Goal: Information Seeking & Learning: Learn about a topic

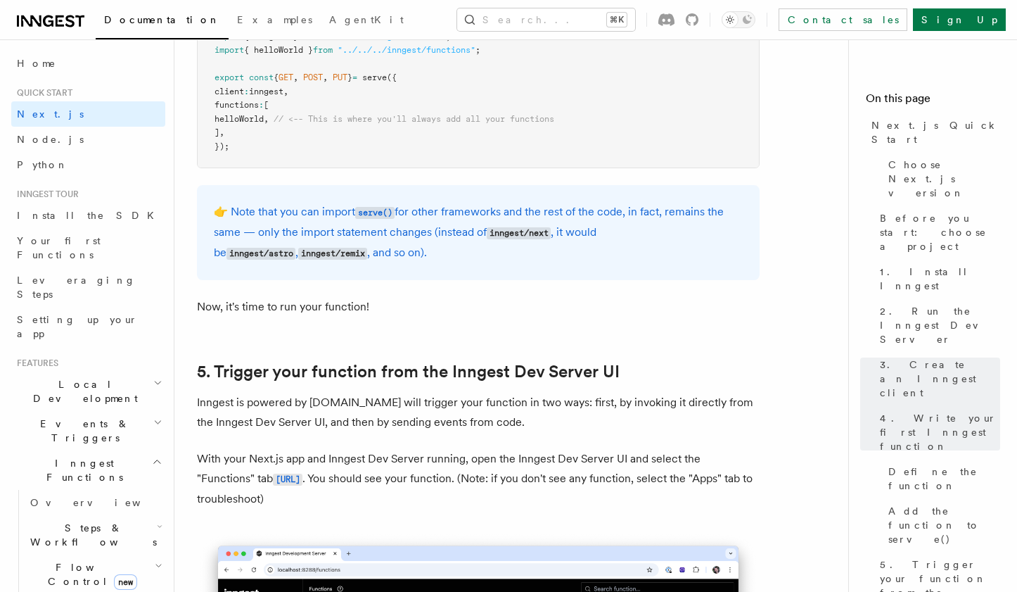
scroll to position [2966, 0]
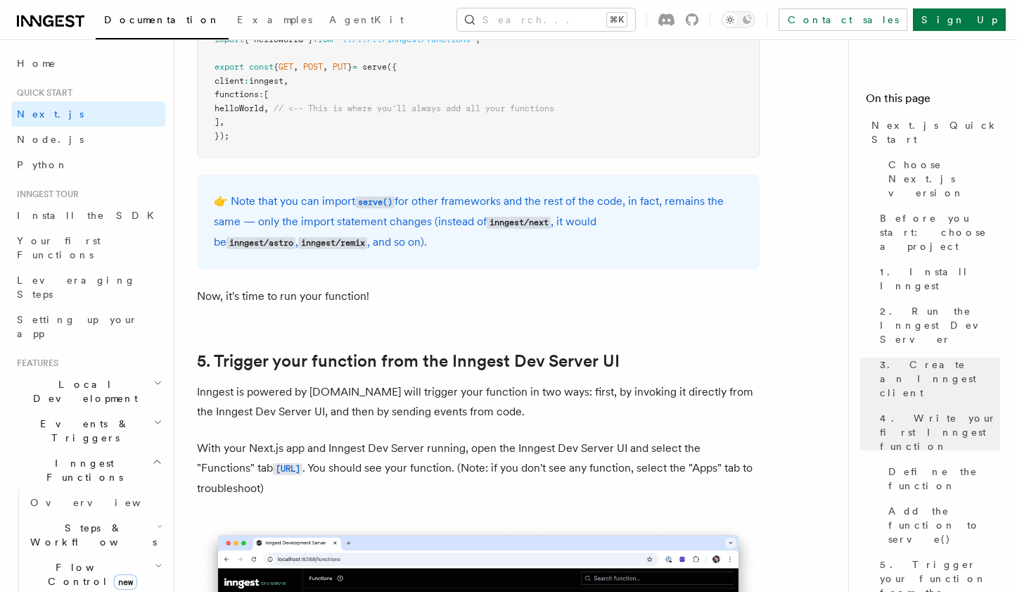
click at [155, 456] on icon "button" at bounding box center [157, 461] width 11 height 11
click at [91, 377] on span "Local Development" at bounding box center [82, 391] width 142 height 28
click at [119, 371] on h2 "Local Development" at bounding box center [88, 390] width 154 height 39
click at [74, 566] on h2 "Deployment" at bounding box center [88, 578] width 154 height 25
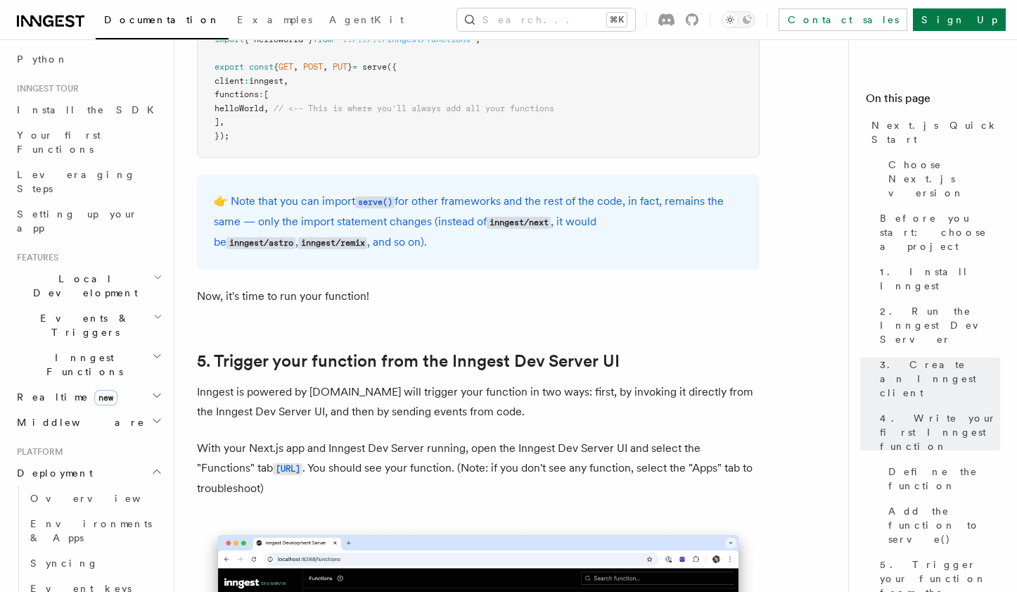
scroll to position [142, 0]
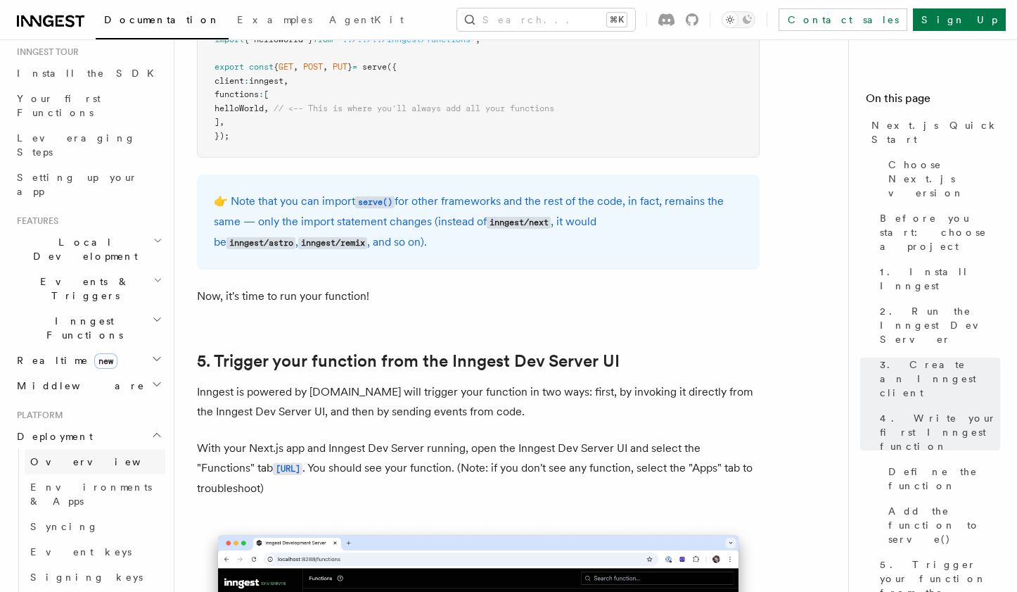
click at [56, 455] on span "Overview" at bounding box center [102, 462] width 145 height 14
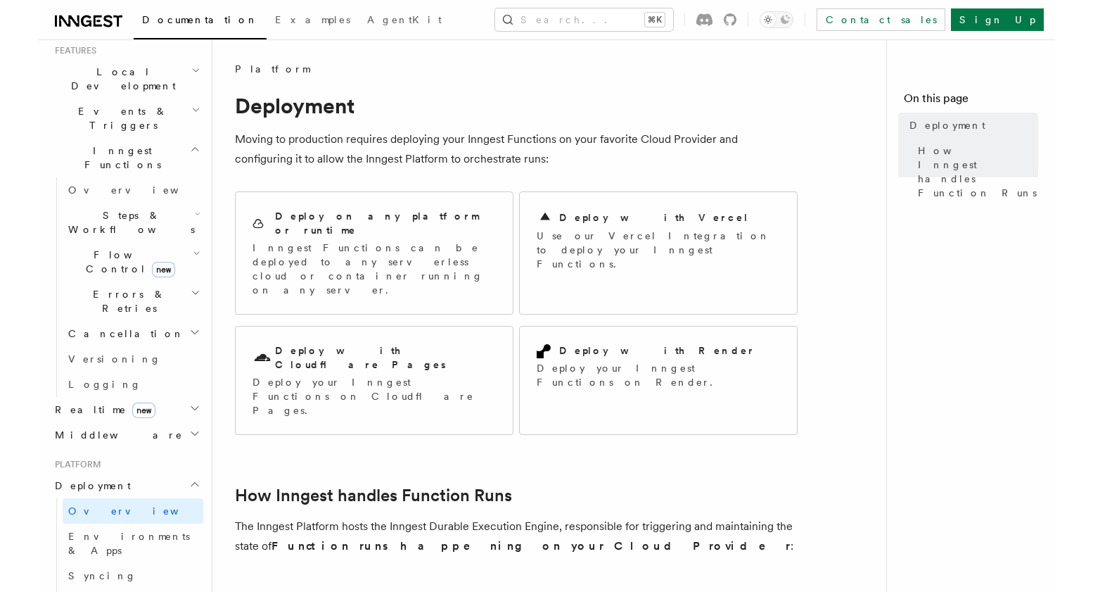
scroll to position [331, 0]
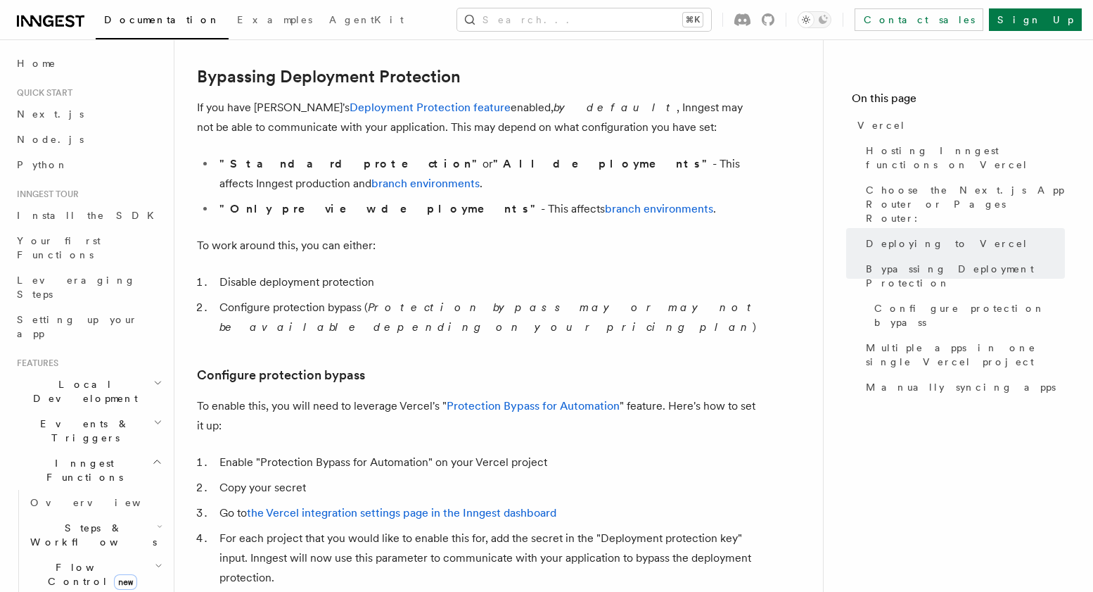
click at [156, 456] on icon "button" at bounding box center [157, 461] width 11 height 11
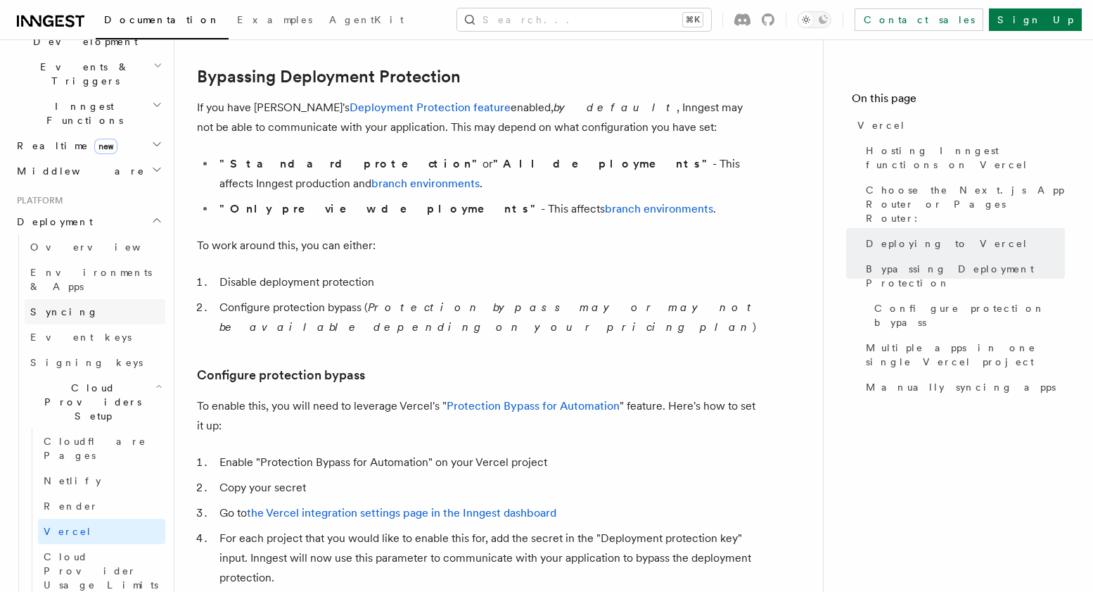
scroll to position [357, 0]
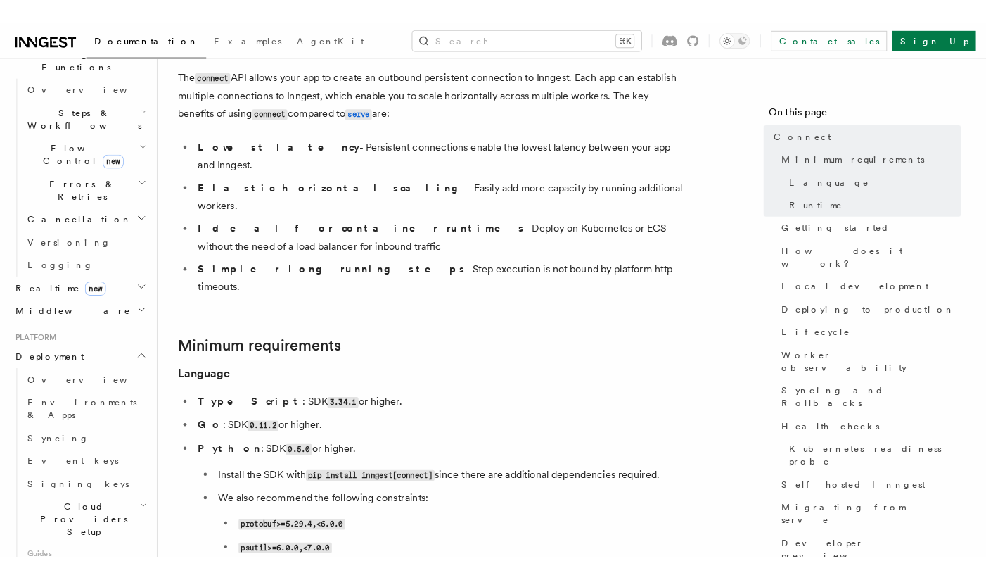
scroll to position [431, 0]
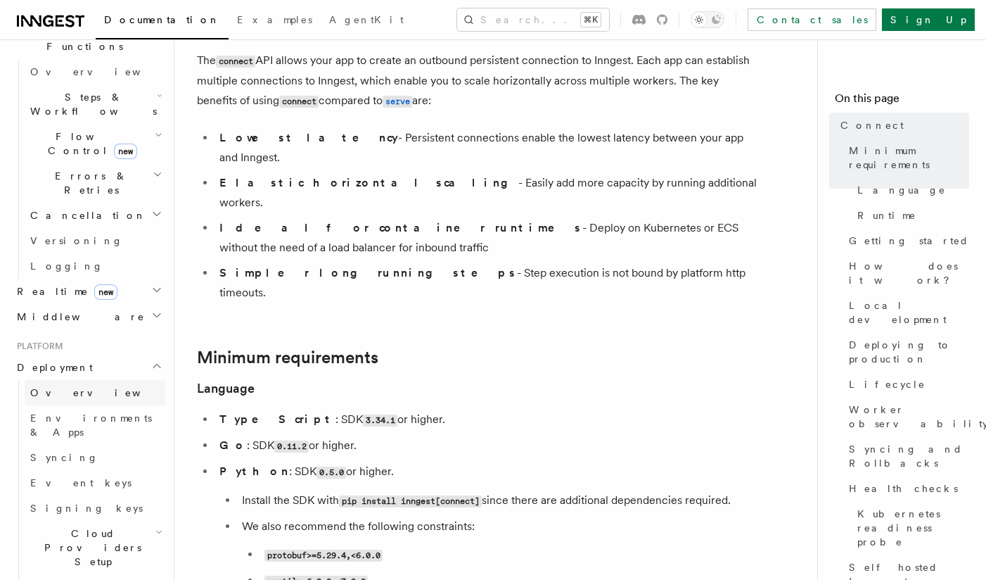
click at [61, 387] on span "Overview" at bounding box center [102, 392] width 145 height 11
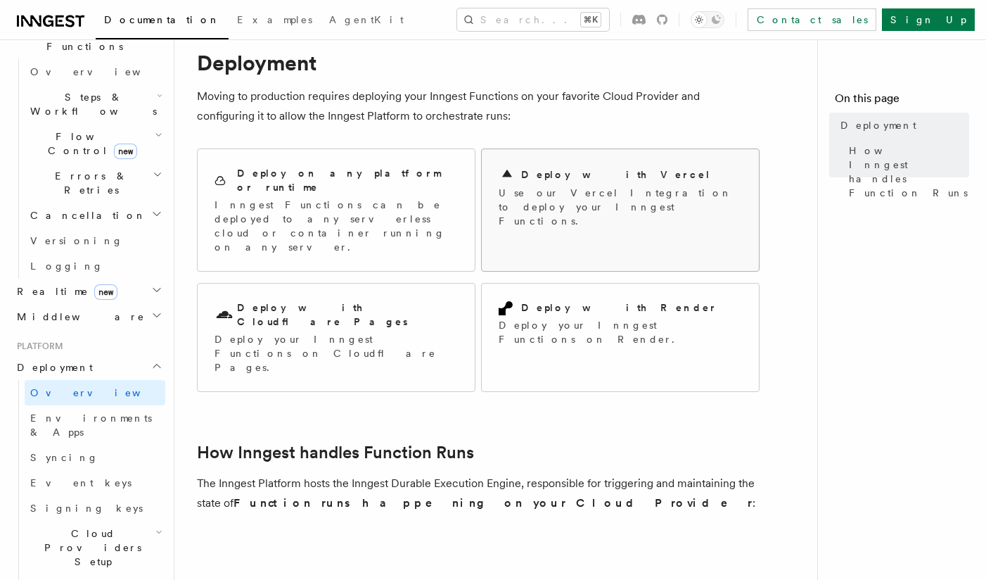
scroll to position [49, 0]
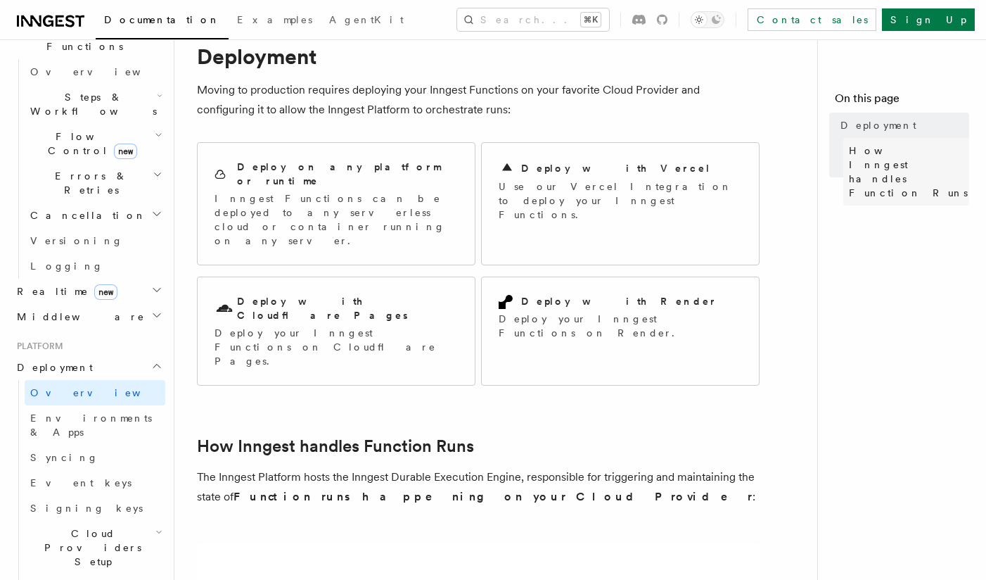
click at [863, 158] on span "How Inngest handles Function Runs" at bounding box center [909, 172] width 120 height 56
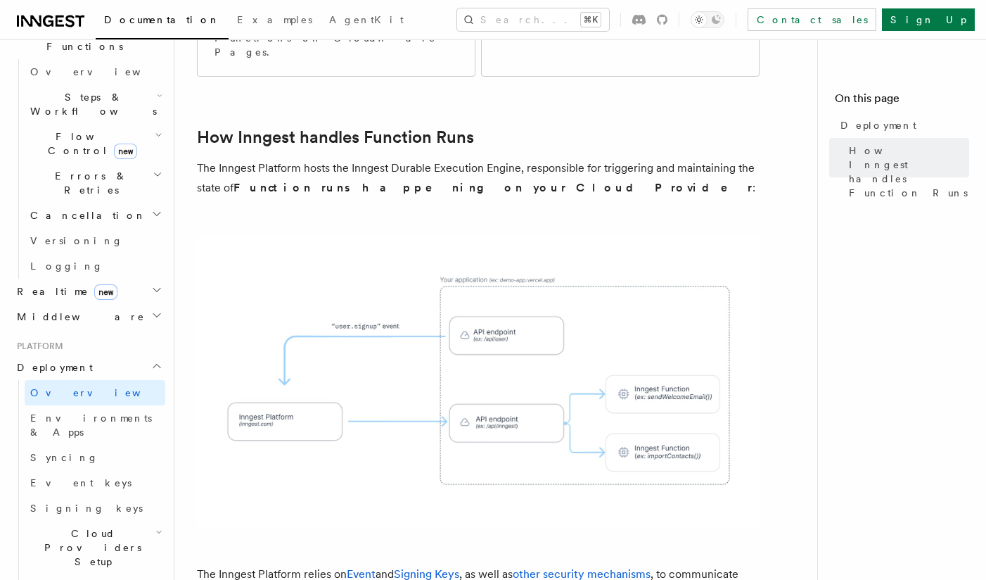
scroll to position [363, 0]
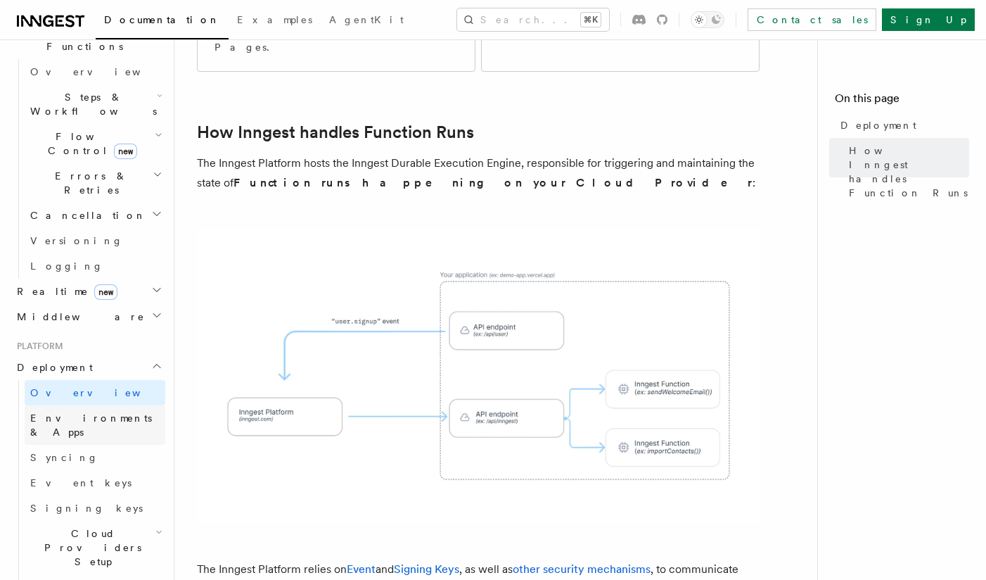
click at [71, 412] on span "Environments & Apps" at bounding box center [91, 424] width 122 height 25
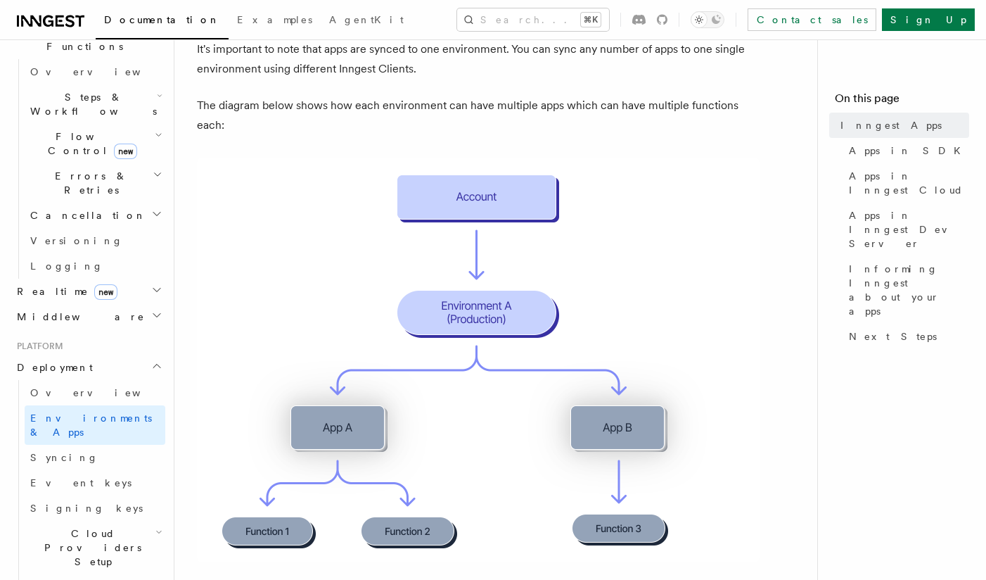
scroll to position [174, 0]
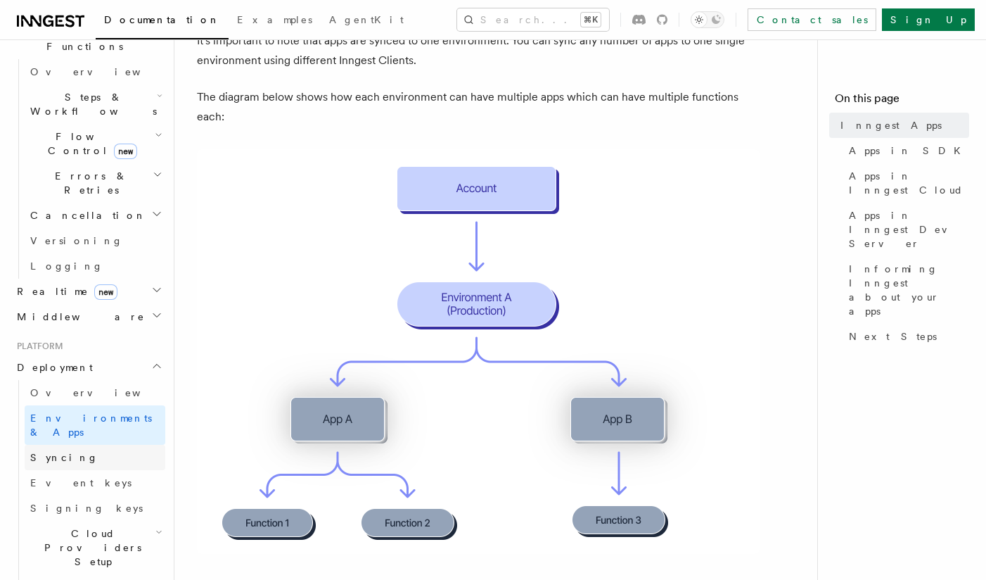
click at [58, 452] on span "Syncing" at bounding box center [64, 457] width 68 height 11
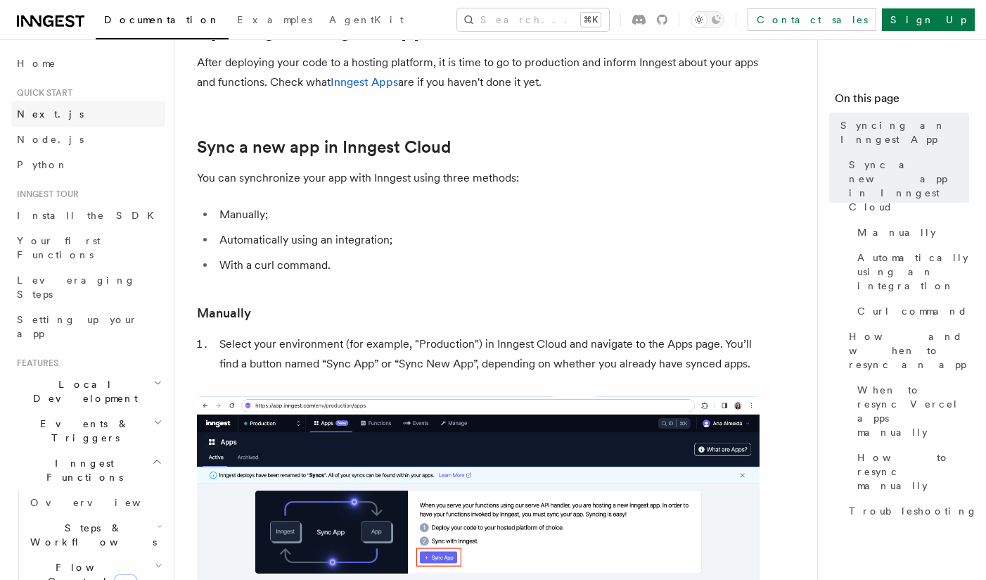
click at [34, 114] on span "Next.js" at bounding box center [50, 113] width 67 height 11
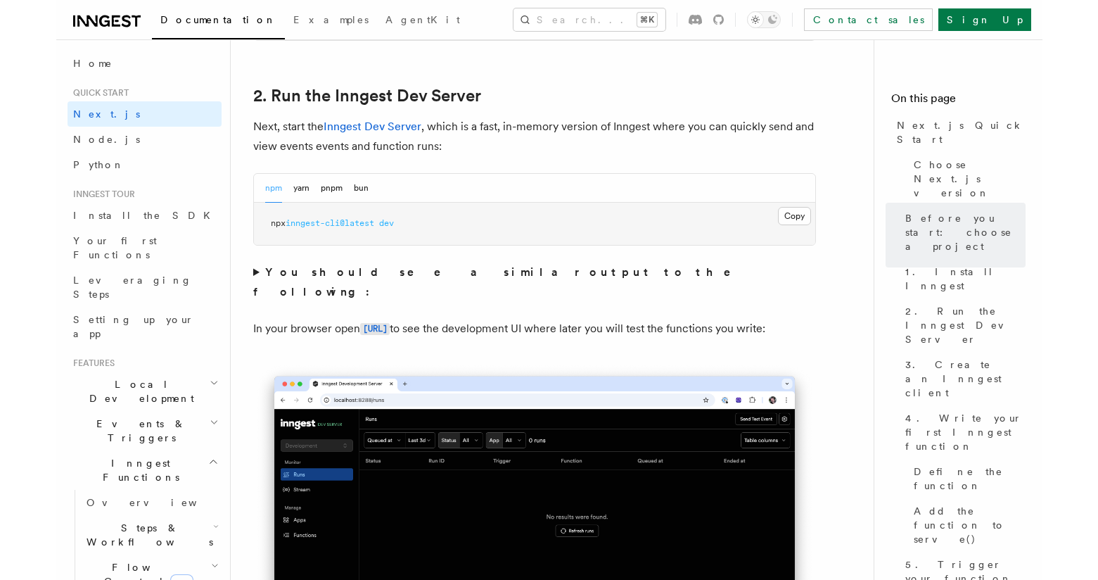
scroll to position [957, 0]
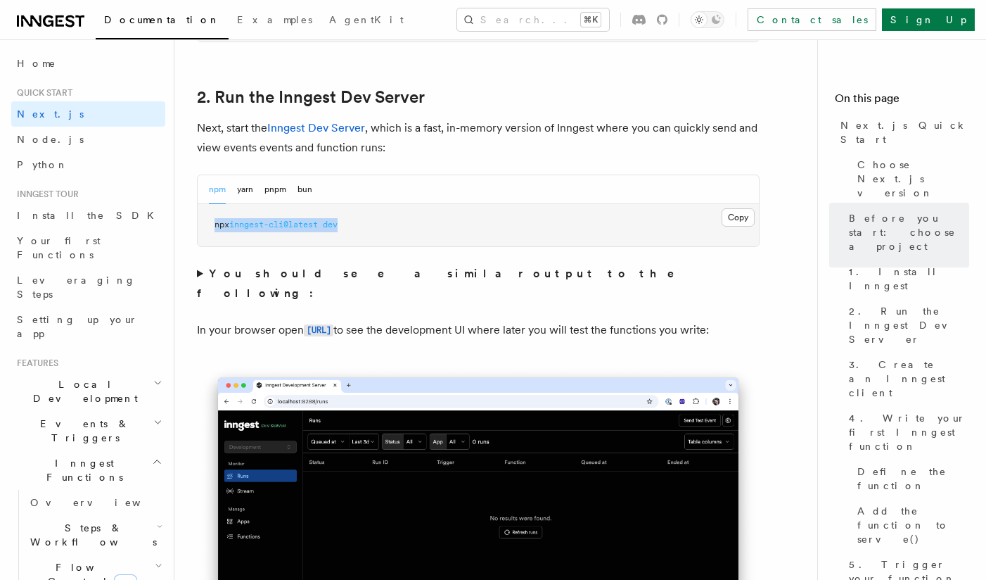
drag, startPoint x: 351, startPoint y: 222, endPoint x: 214, endPoint y: 226, distance: 137.2
click at [214, 226] on pre "npx inngest-cli@latest dev" at bounding box center [478, 225] width 561 height 42
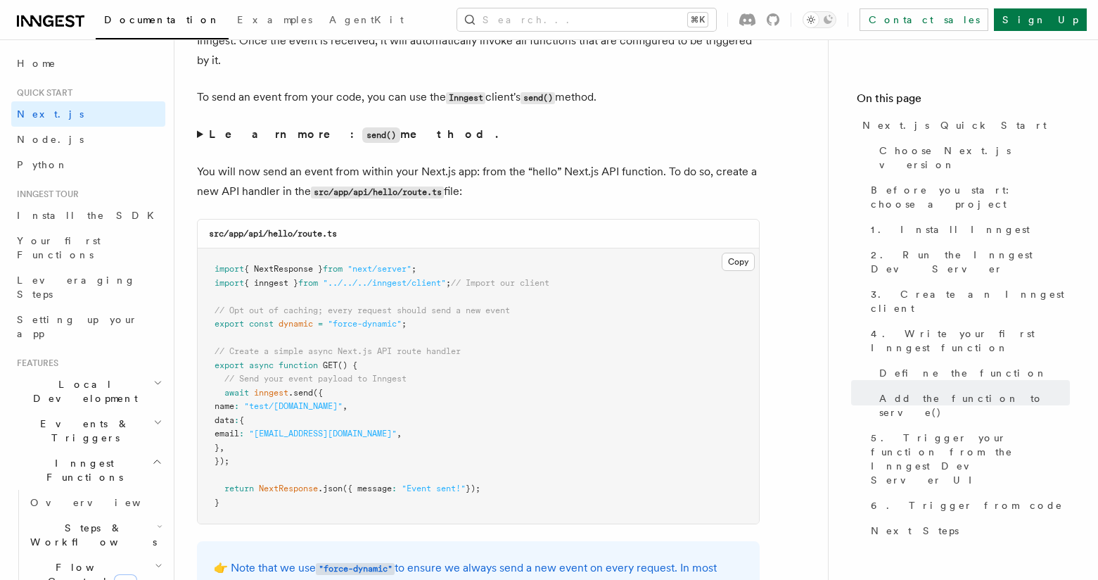
scroll to position [7273, 0]
click at [112, 371] on h2 "Local Development" at bounding box center [88, 390] width 154 height 39
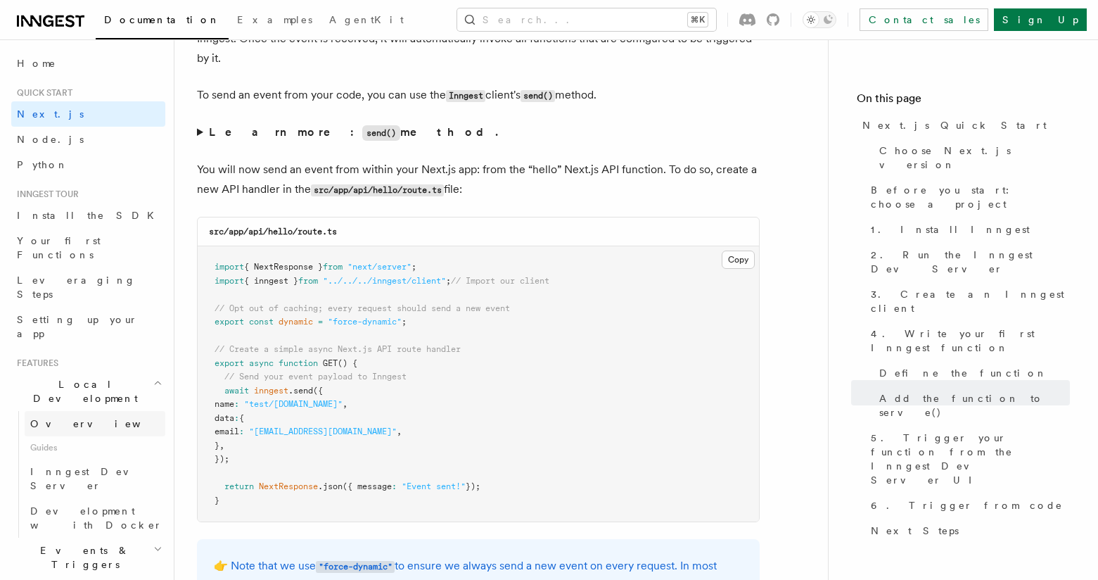
click at [63, 418] on span "Overview" at bounding box center [102, 423] width 145 height 11
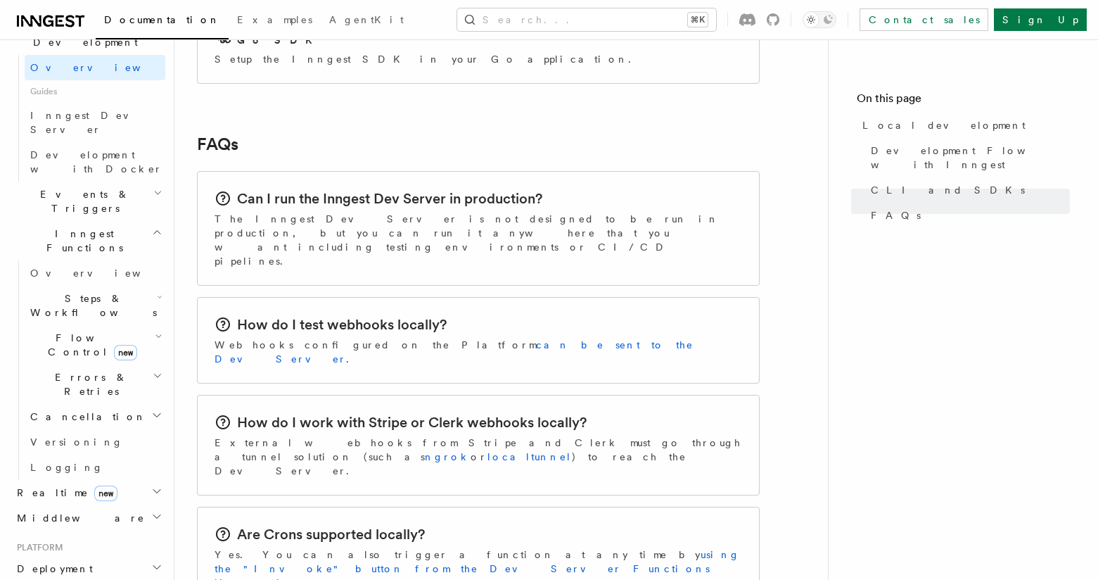
scroll to position [354, 0]
click at [156, 229] on icon "button" at bounding box center [157, 234] width 11 height 11
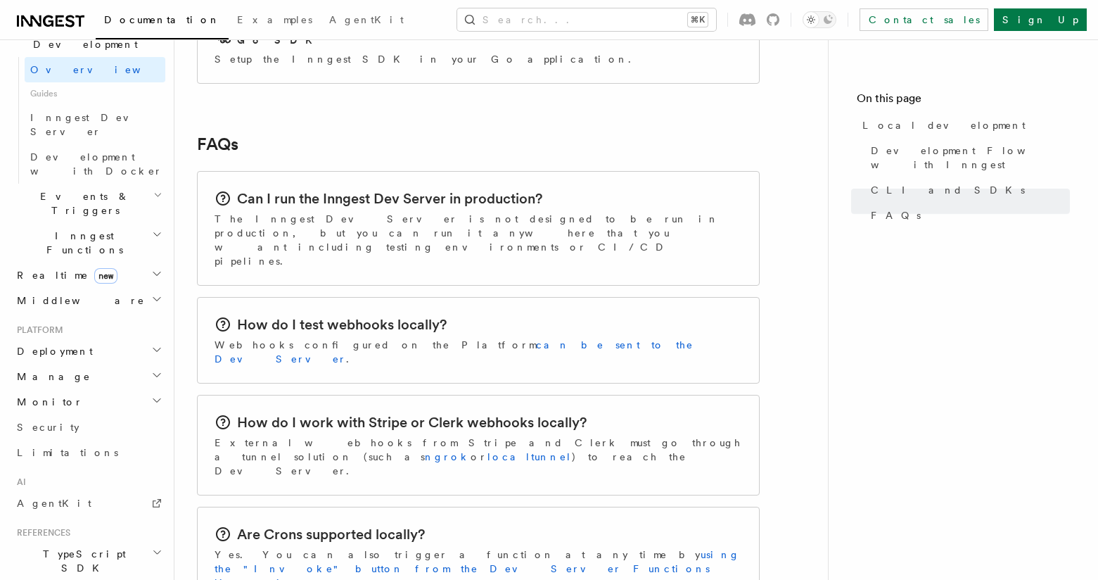
click at [61, 344] on span "Deployment" at bounding box center [52, 351] width 82 height 14
click at [56, 396] on span "Environments & Apps" at bounding box center [91, 408] width 122 height 25
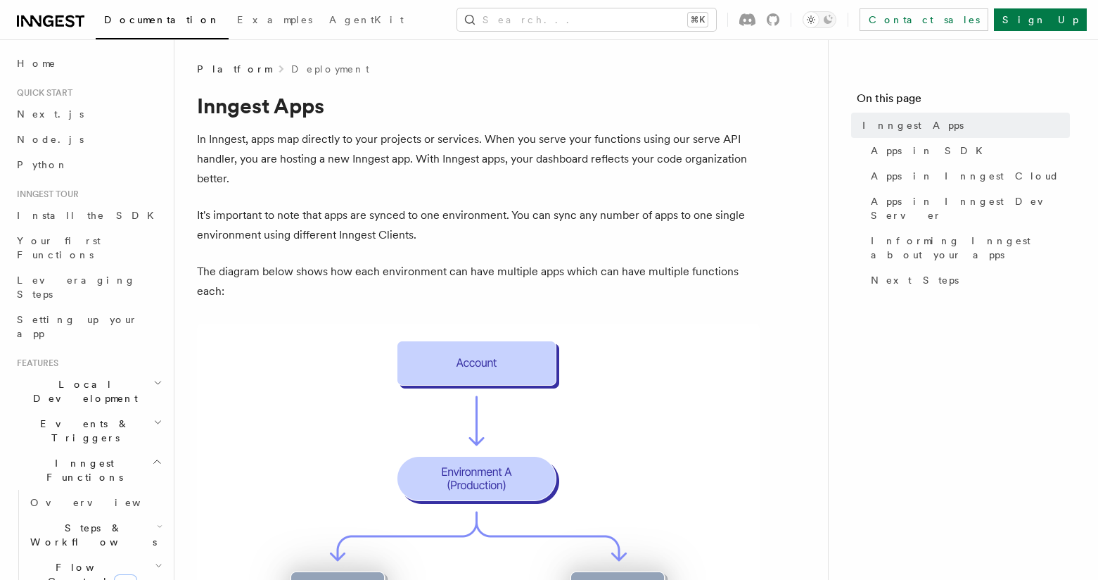
click at [63, 417] on span "Events & Triggers" at bounding box center [82, 431] width 142 height 28
click at [51, 505] on span "Sending events" at bounding box center [65, 517] width 70 height 25
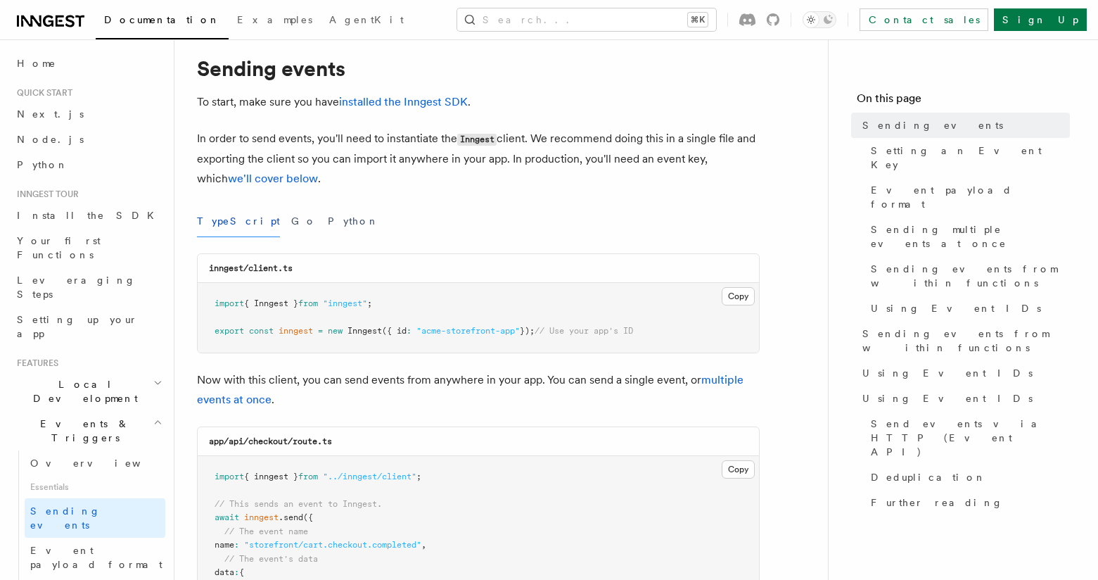
scroll to position [19, 0]
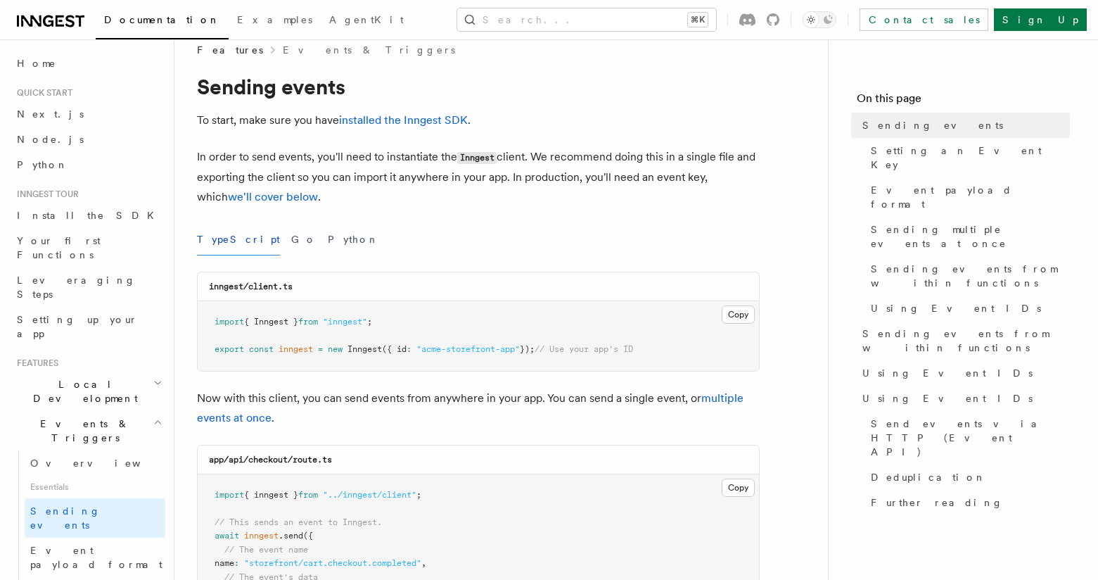
click at [226, 153] on p "In order to send events, you'll need to instantiate the Inngest client. We reco…" at bounding box center [478, 177] width 563 height 60
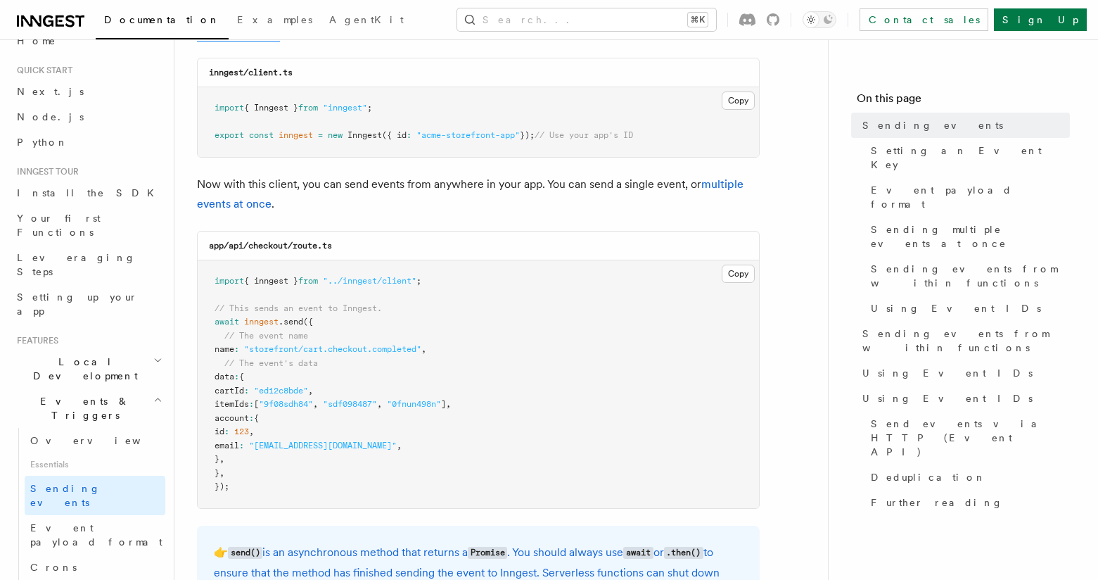
scroll to position [27, 0]
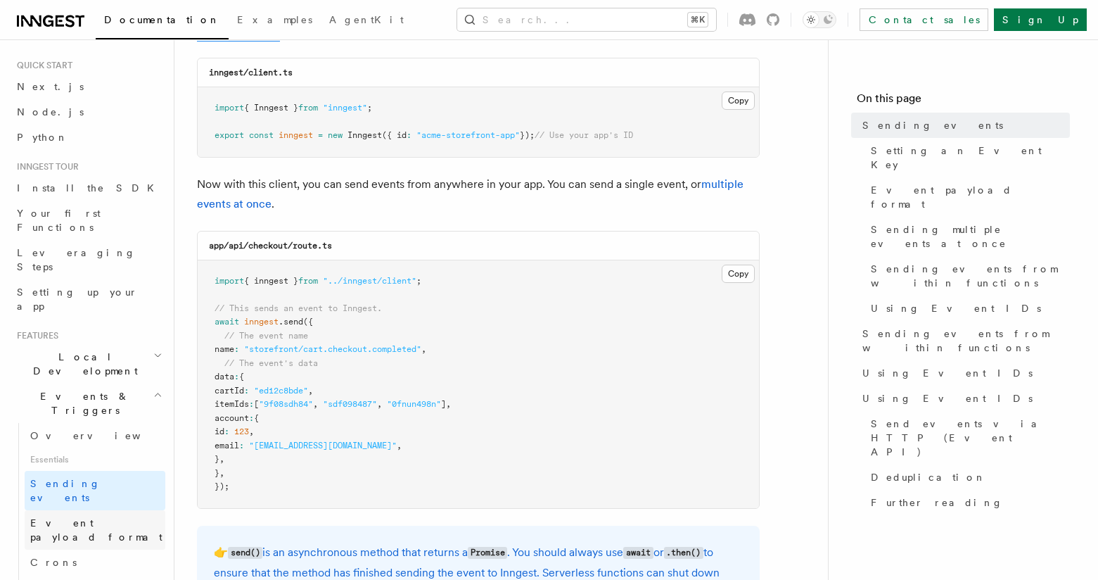
click at [46, 517] on span "Event payload format" at bounding box center [96, 529] width 132 height 25
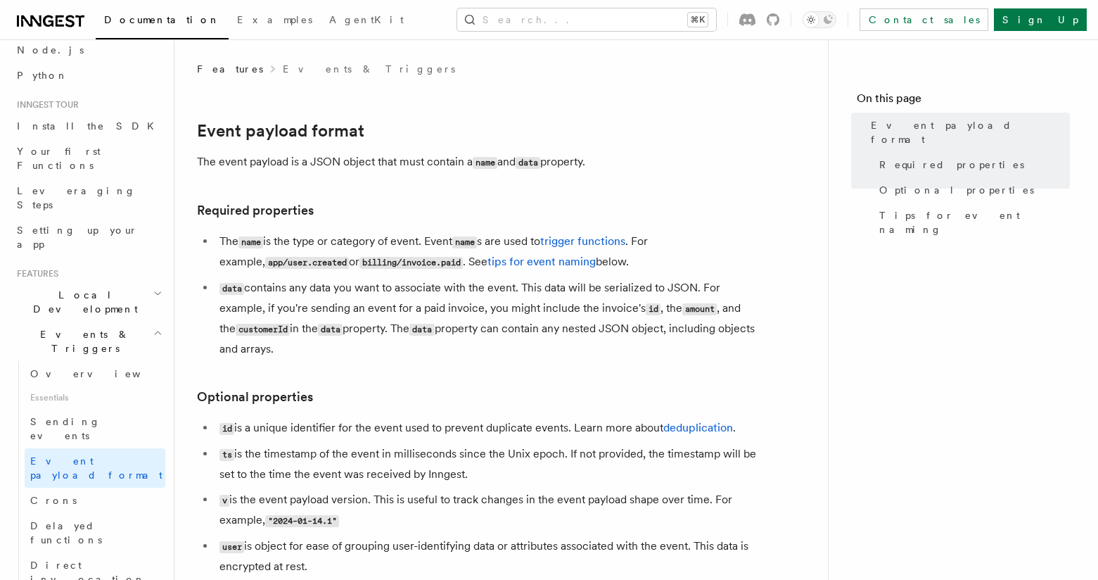
scroll to position [94, 0]
click at [69, 547] on link "Direct invocation" at bounding box center [95, 566] width 141 height 39
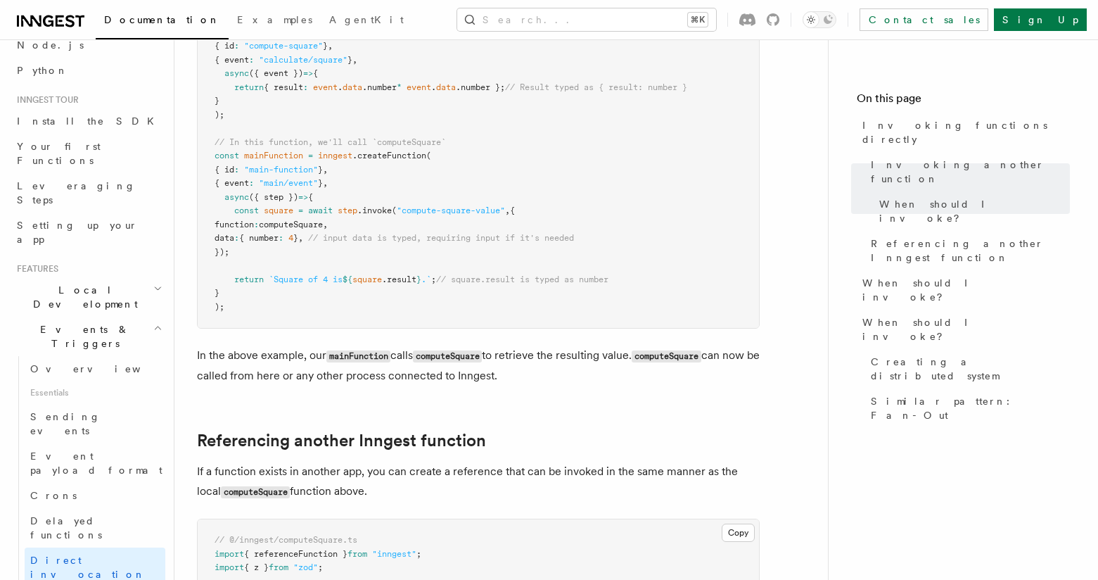
scroll to position [604, 0]
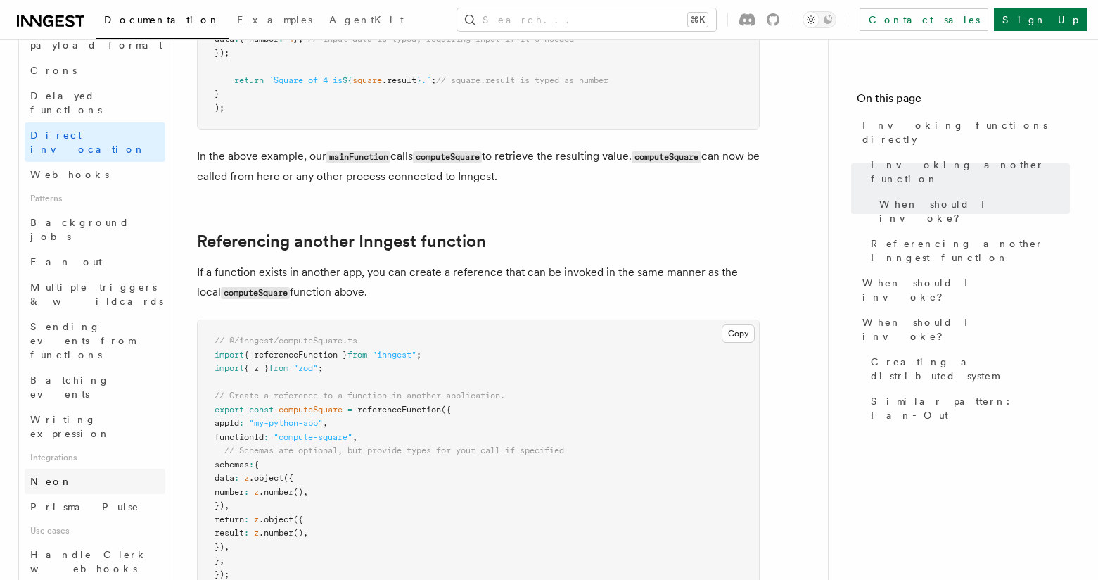
scroll to position [546, 0]
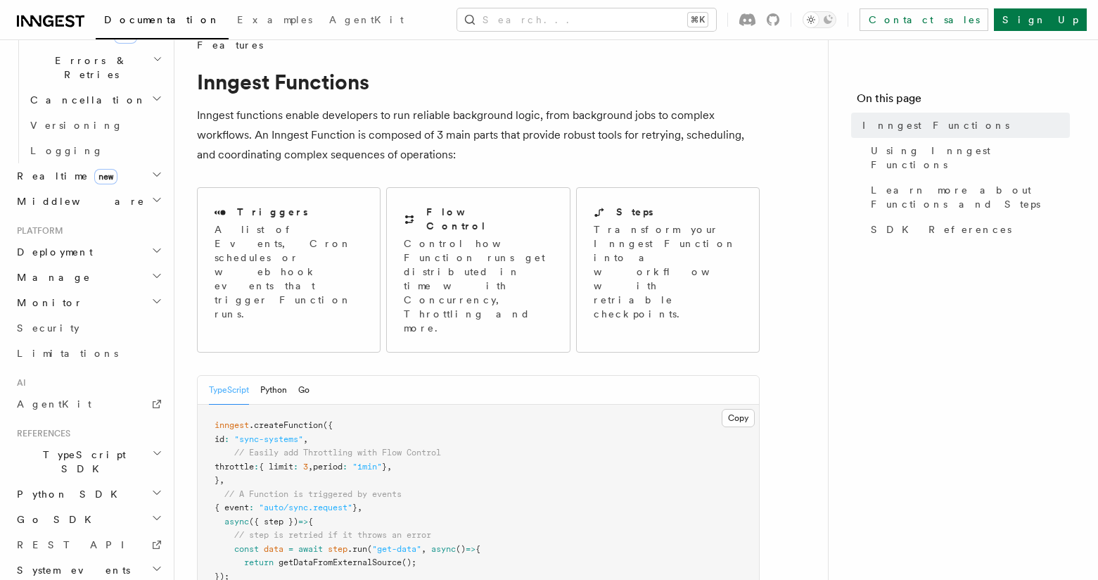
scroll to position [15, 0]
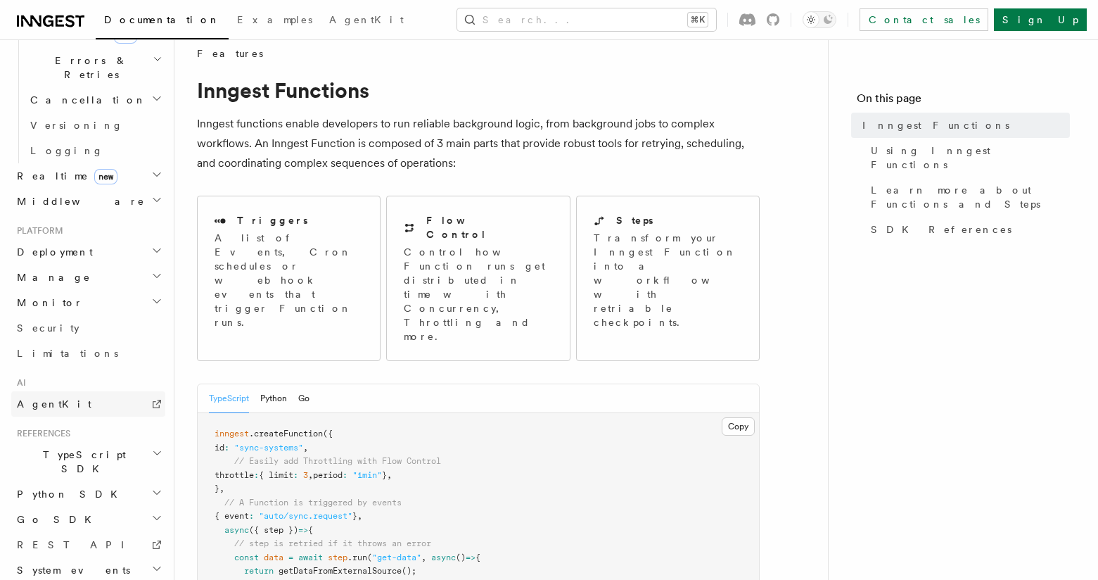
click at [48, 398] on span "AgentKit" at bounding box center [54, 403] width 75 height 11
